Goal: Information Seeking & Learning: Learn about a topic

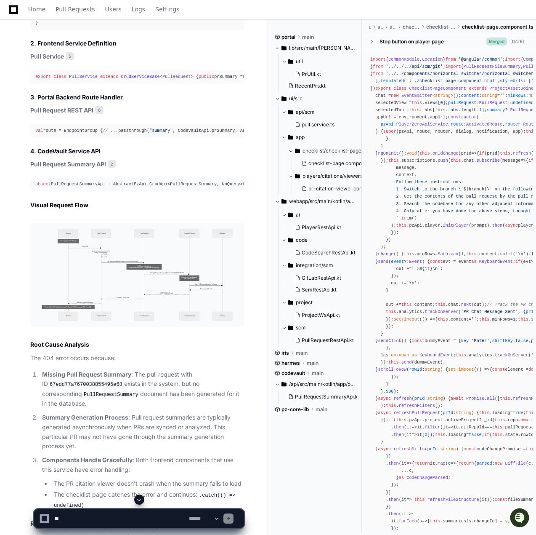
scroll to position [1035, 0]
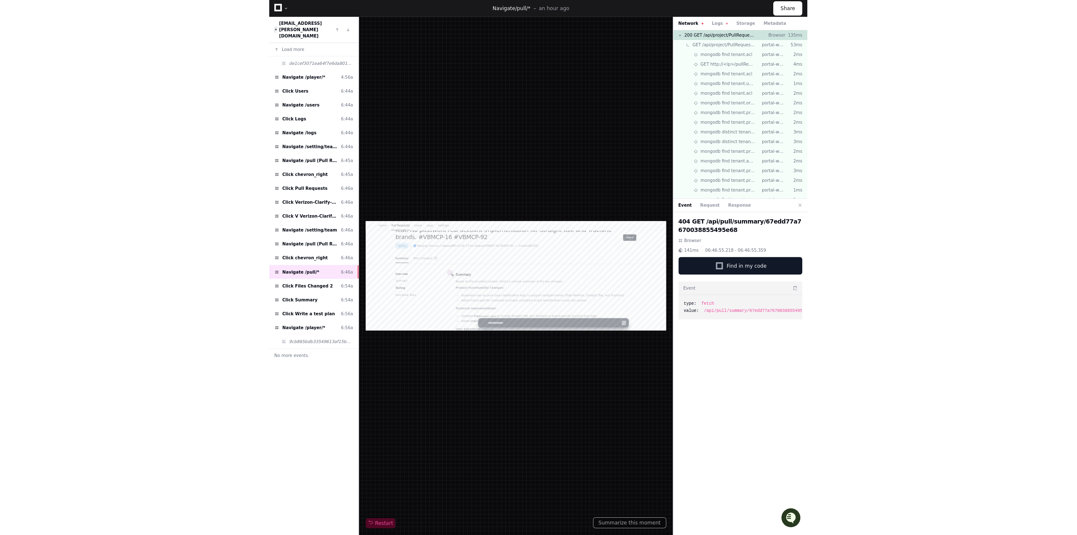
scroll to position [42, 0]
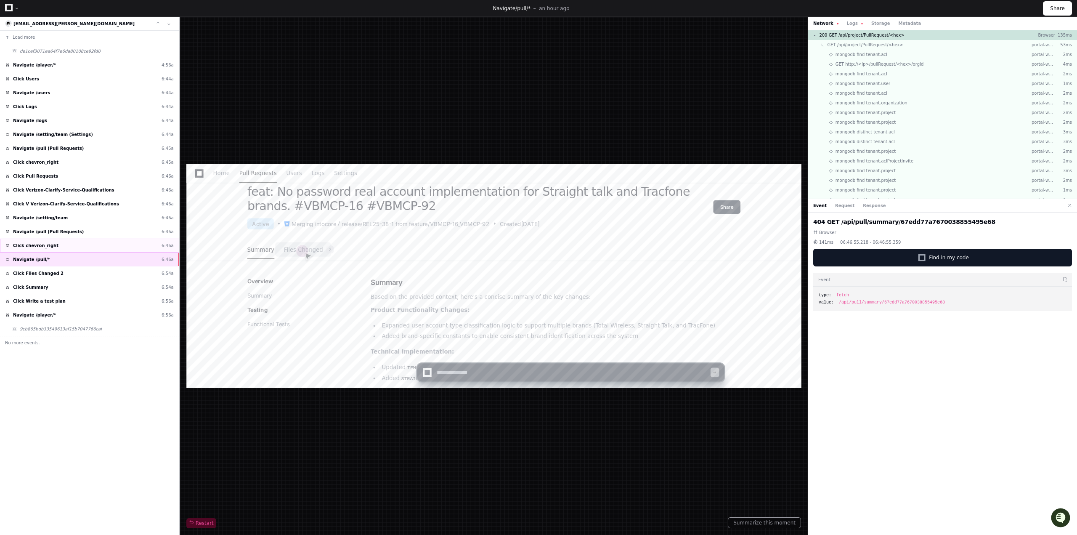
click at [93, 248] on div "Click chevron_right 6:46a" at bounding box center [89, 246] width 179 height 14
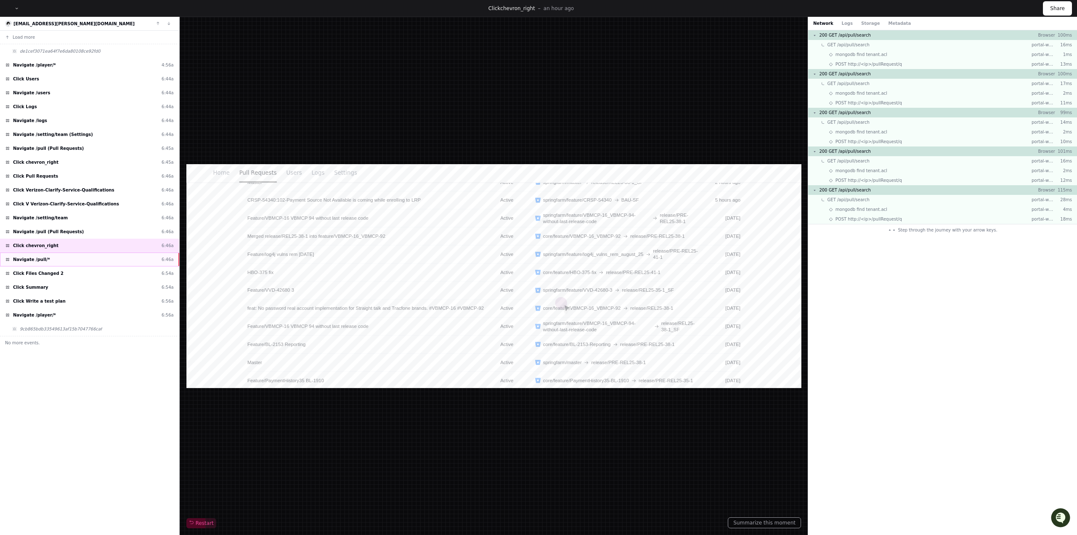
scroll to position [212, 0]
click at [93, 261] on div "Navigate /pull/* 6:46a" at bounding box center [89, 260] width 179 height 14
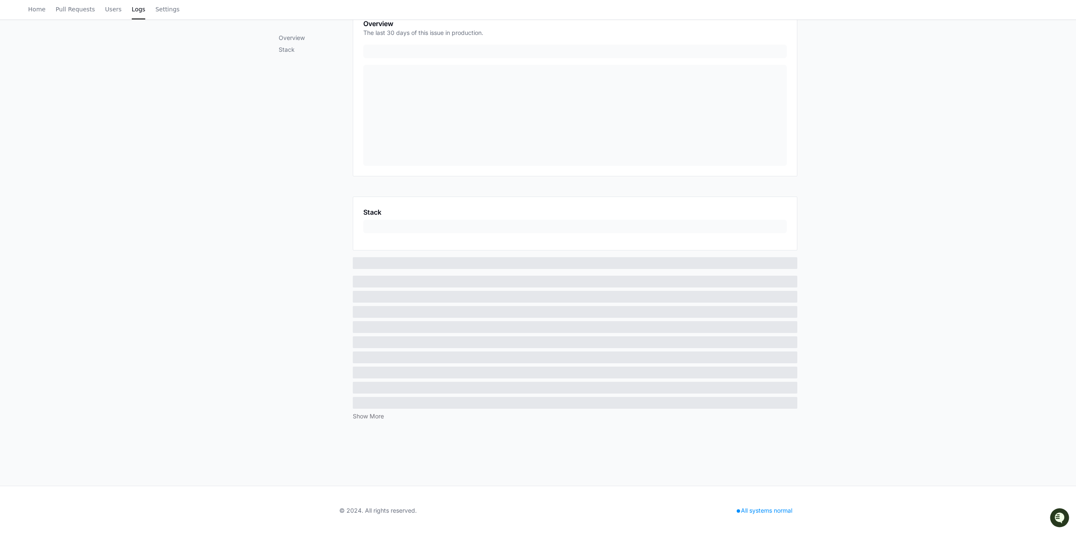
scroll to position [163, 0]
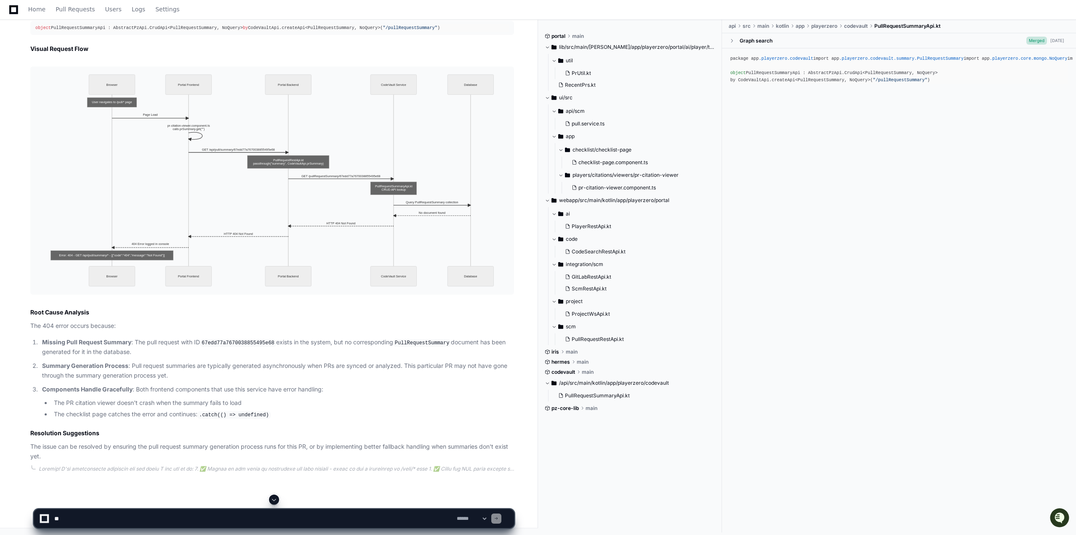
scroll to position [1024, 0]
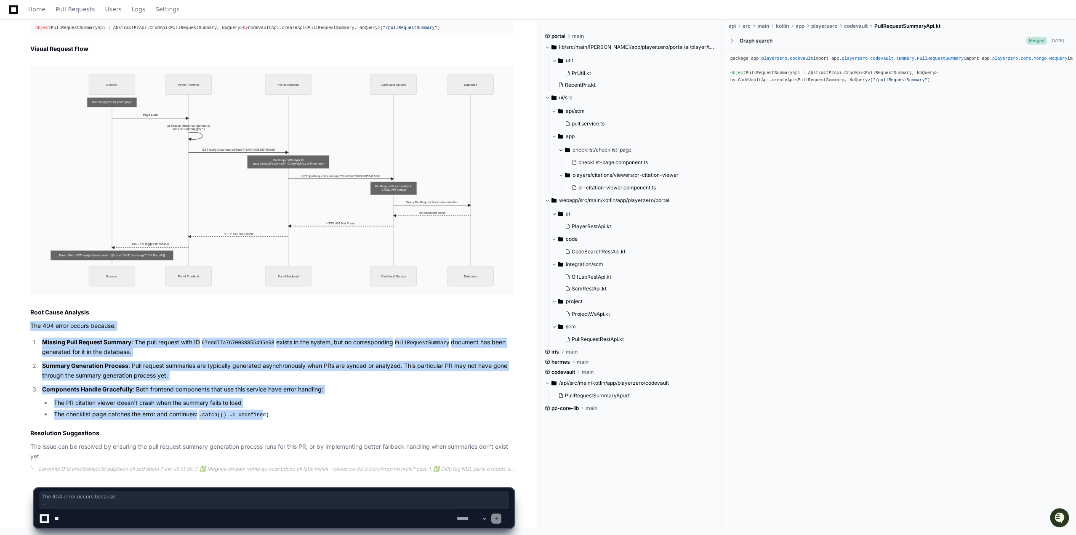
drag, startPoint x: 32, startPoint y: 325, endPoint x: 261, endPoint y: 411, distance: 244.1
click at [261, 411] on article "Based on the trace analysis and codebase search, I can show you exactly where t…" at bounding box center [272, 77] width 484 height 768
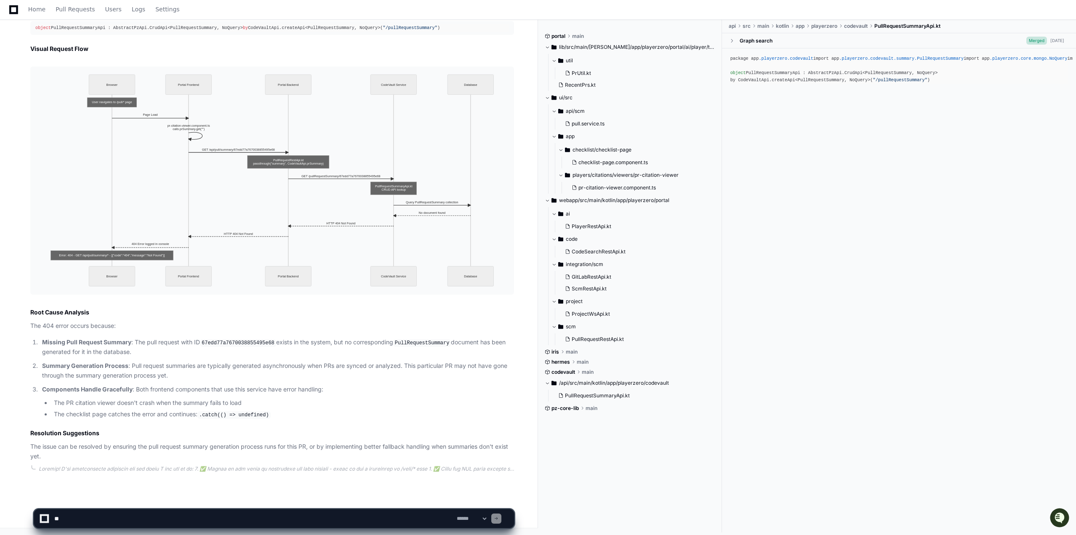
click at [318, 418] on li "The checklist page catches the error and continues: .catch(() => undefined)" at bounding box center [282, 415] width 463 height 10
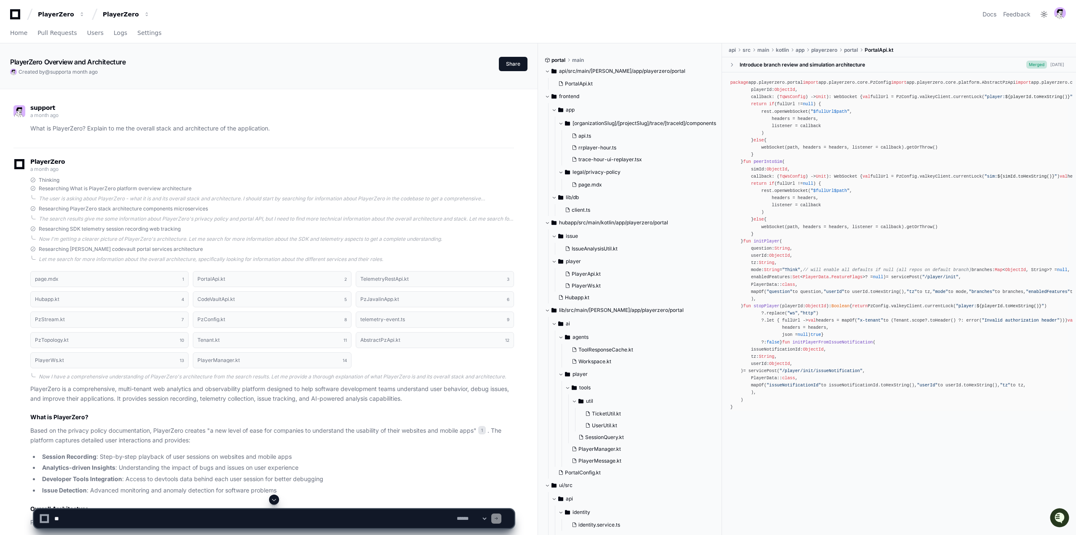
click at [274, 169] on div "PlayerZero a month ago" at bounding box center [263, 166] width 500 height 14
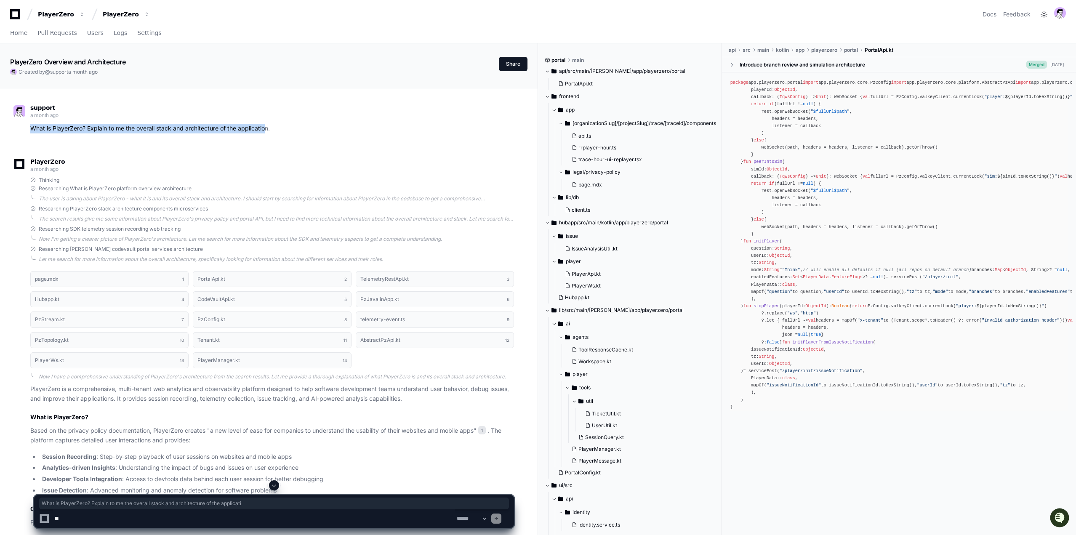
drag, startPoint x: 32, startPoint y: 130, endPoint x: 264, endPoint y: 131, distance: 231.5
click at [264, 131] on p "What is PlayerZero? Explain to me the overall stack and architecture of the app…" at bounding box center [272, 129] width 484 height 10
click at [266, 131] on p "What is PlayerZero? Explain to me the overall stack and architecture of the app…" at bounding box center [272, 129] width 484 height 10
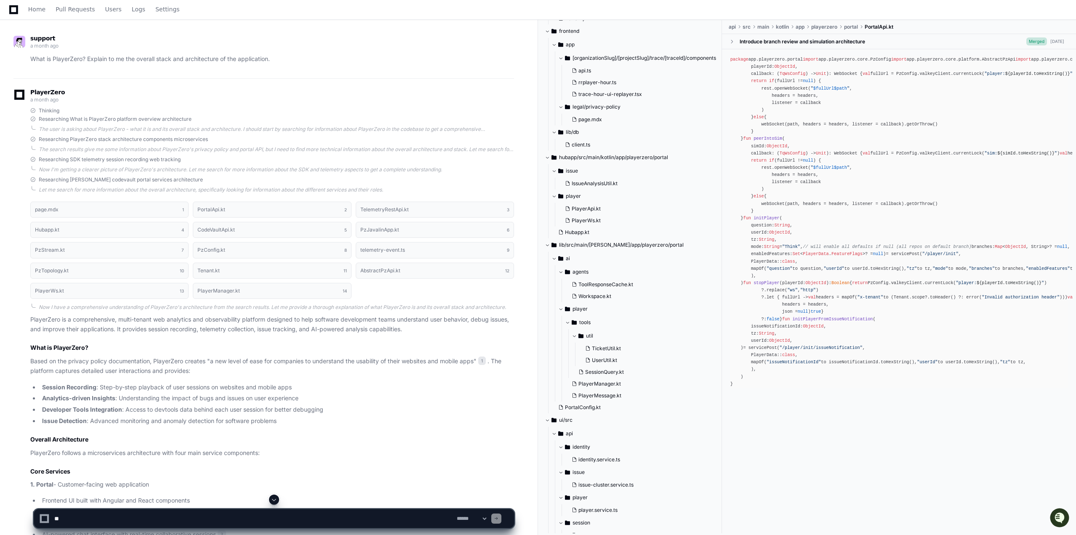
scroll to position [84, 0]
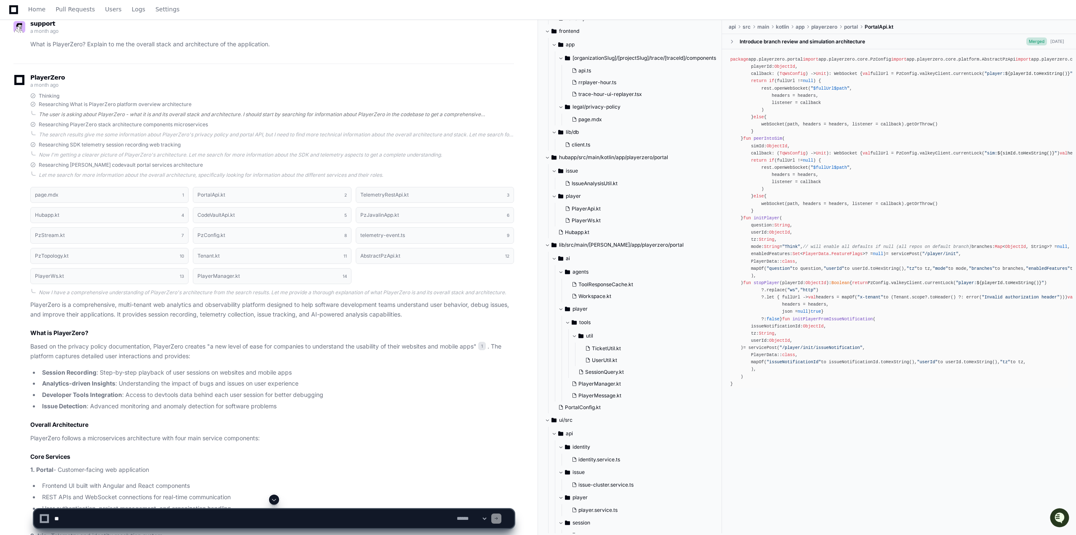
click at [72, 111] on div "The user is asking about PlayerZero - what it is and its overall stack and arch…" at bounding box center [276, 114] width 475 height 7
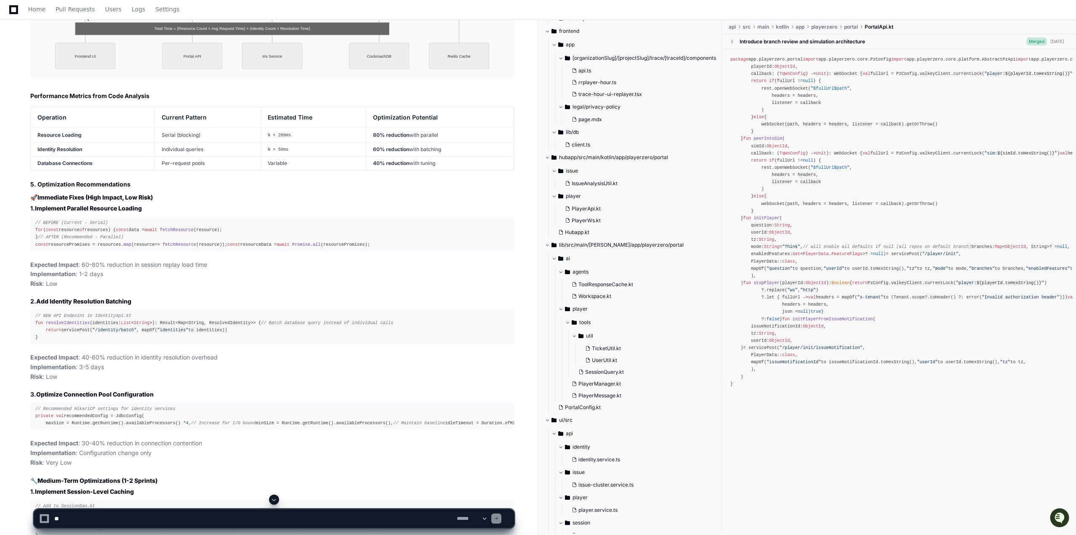
scroll to position [7113, 0]
